Goal: Information Seeking & Learning: Check status

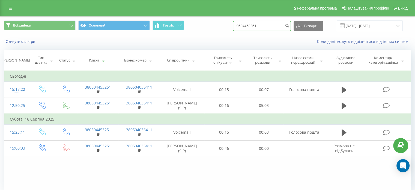
drag, startPoint x: 265, startPoint y: 26, endPoint x: 188, endPoint y: 22, distance: 76.8
click at [188, 22] on div "Всі дзвінки Основний Графік 0504453251 Експорт .csv .xls .xlsx [DATE] - [DATE]" at bounding box center [207, 25] width 407 height 11
paste input "668614686"
type input "0668614686"
